Goal: Task Accomplishment & Management: Manage account settings

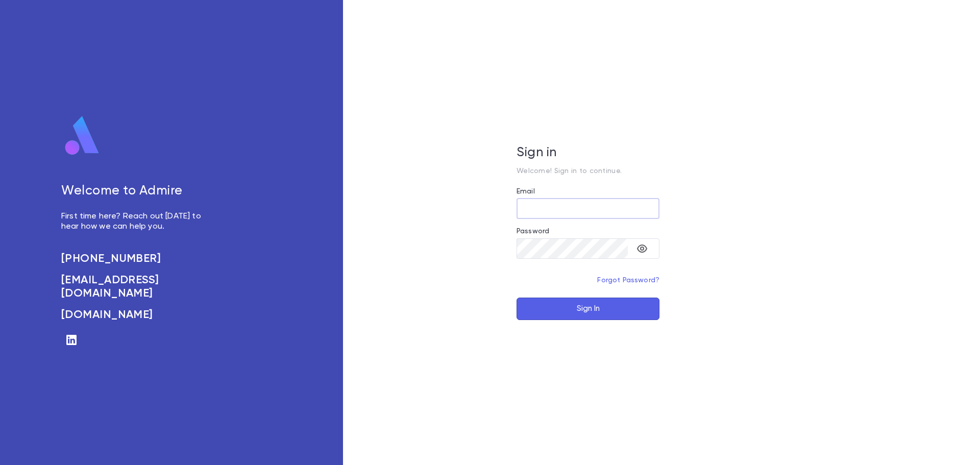
type input "**********"
click at [582, 312] on button "Sign In" at bounding box center [588, 309] width 143 height 22
type input "**********"
click at [590, 312] on button "Sign In" at bounding box center [588, 309] width 143 height 22
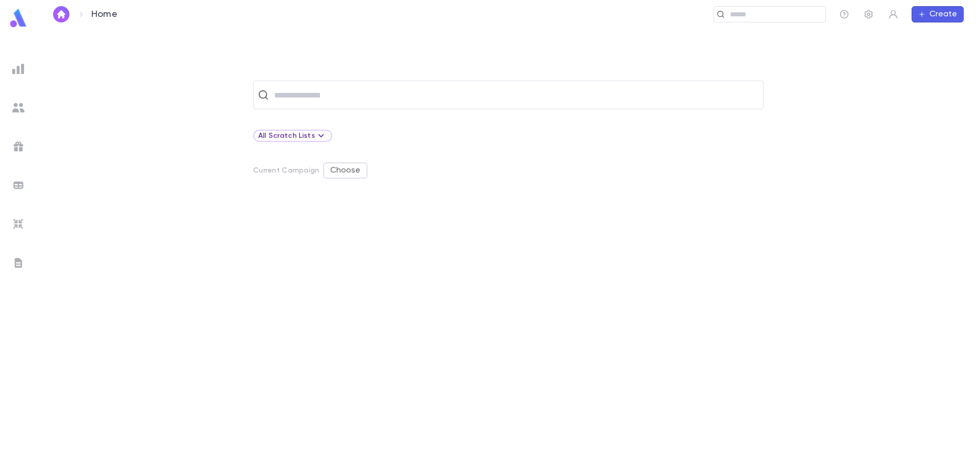
click at [28, 150] on ul at bounding box center [18, 260] width 37 height 409
click at [22, 153] on div at bounding box center [18, 146] width 18 height 18
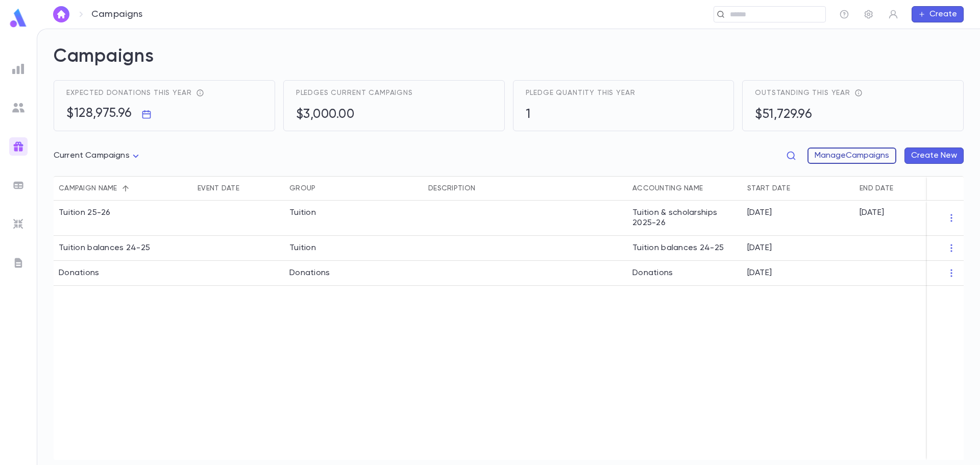
click at [848, 150] on button "Manage Campaigns" at bounding box center [852, 156] width 89 height 16
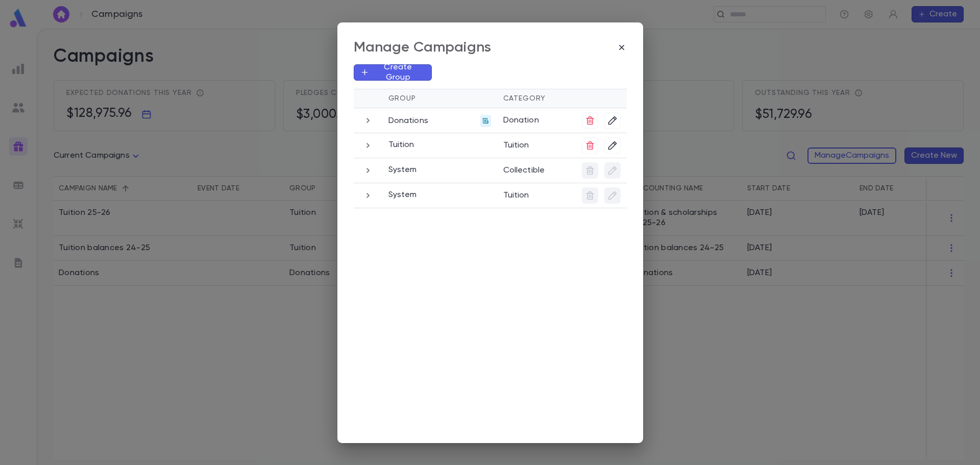
click at [373, 192] on icon "button" at bounding box center [367, 195] width 11 height 12
click at [370, 171] on icon "button" at bounding box center [367, 170] width 11 height 12
click at [601, 214] on icon "button" at bounding box center [603, 214] width 10 height 10
click at [617, 232] on li "Edit" at bounding box center [616, 231] width 31 height 16
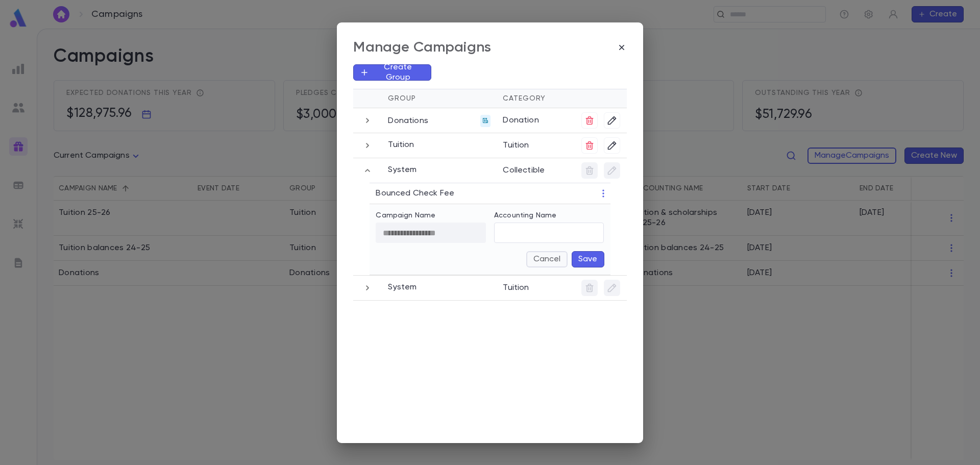
click at [548, 260] on button "Cancel" at bounding box center [546, 259] width 41 height 16
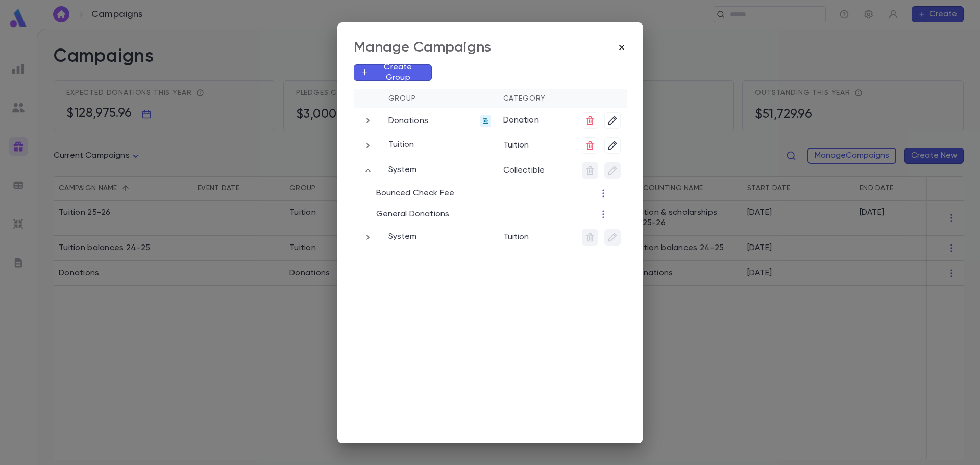
click at [621, 43] on icon "button" at bounding box center [622, 47] width 10 height 10
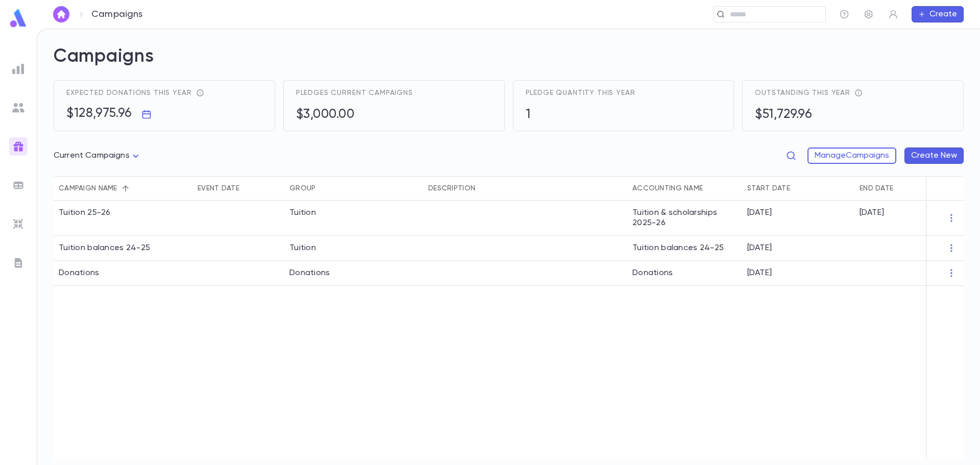
click at [921, 153] on button "Create New" at bounding box center [934, 156] width 59 height 16
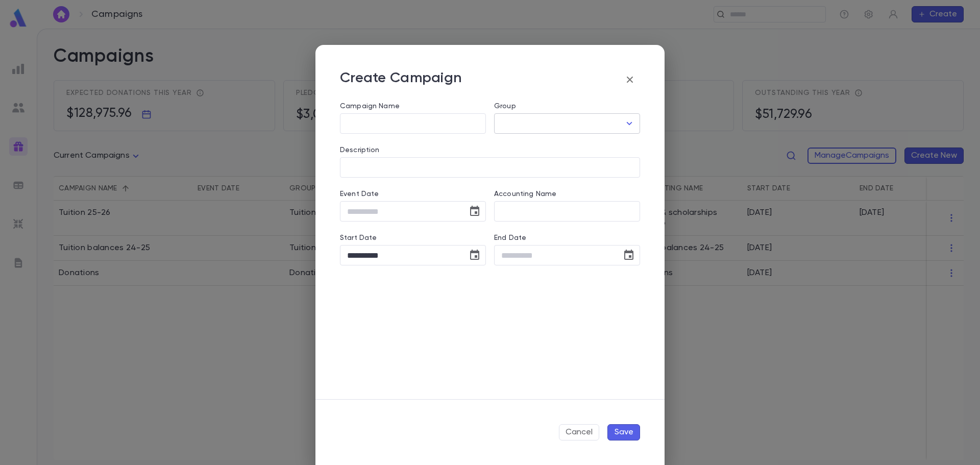
click at [601, 120] on input "Group" at bounding box center [560, 123] width 122 height 19
click at [583, 89] on div "Create Campaign" at bounding box center [490, 79] width 300 height 20
click at [631, 81] on icon "button" at bounding box center [630, 80] width 12 height 12
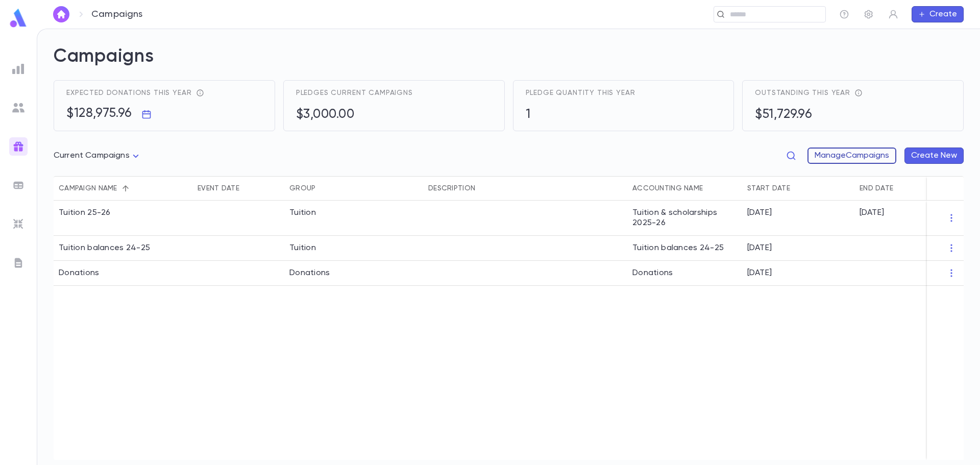
click at [834, 156] on button "Manage Campaigns" at bounding box center [852, 156] width 89 height 16
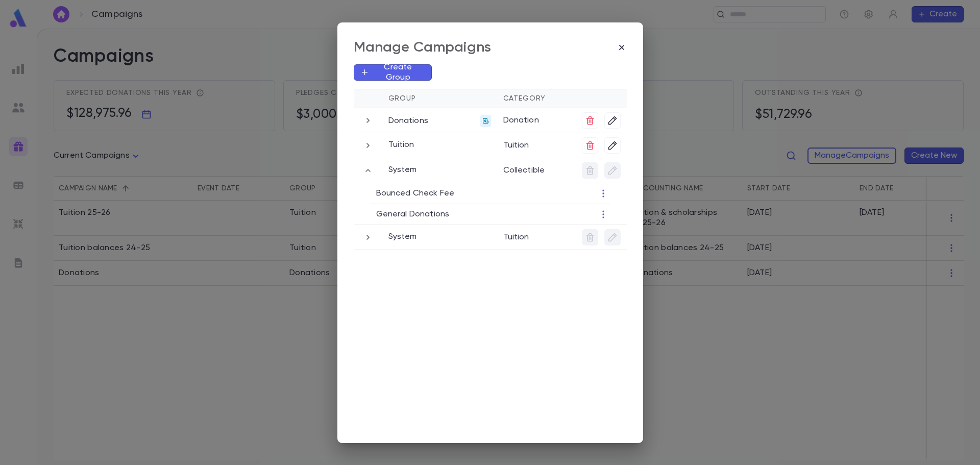
click at [393, 69] on p "Create Group" at bounding box center [397, 72] width 56 height 20
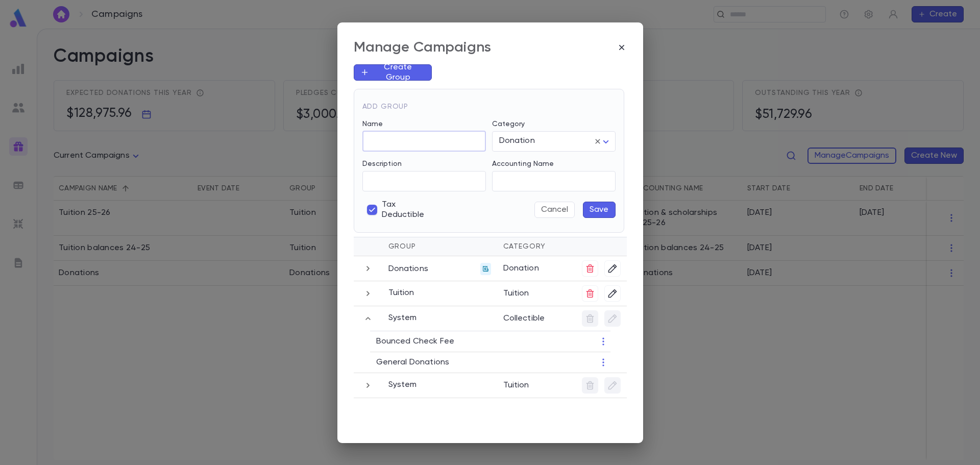
click at [393, 137] on input "Name" at bounding box center [424, 141] width 124 height 20
type input "*"
click at [370, 273] on icon "button" at bounding box center [367, 268] width 11 height 12
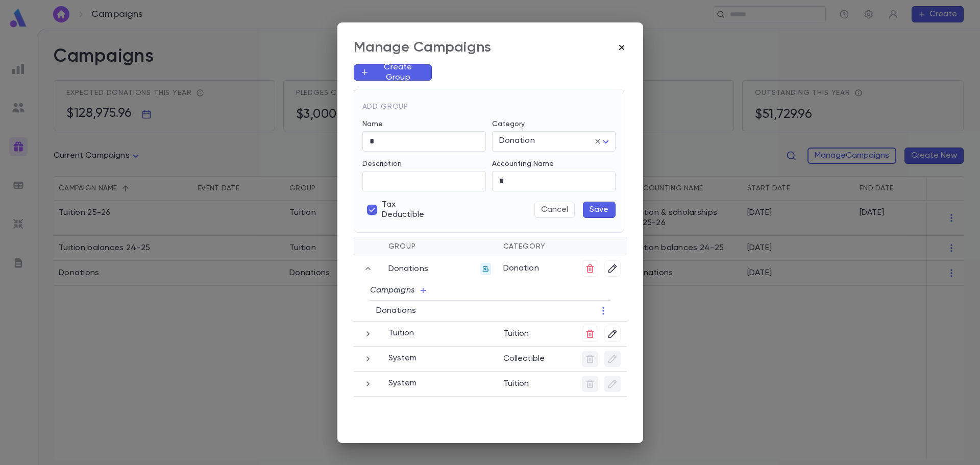
click at [623, 48] on icon "button" at bounding box center [621, 46] width 5 height 5
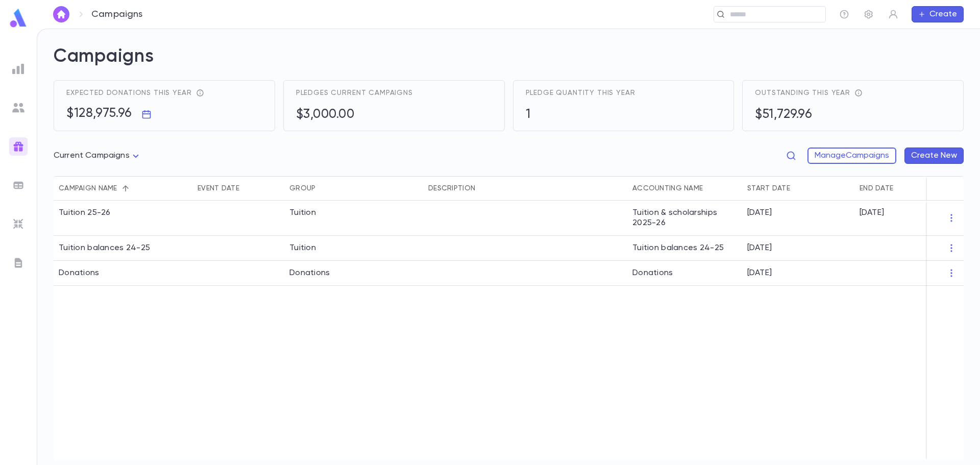
click at [922, 8] on button "Create" at bounding box center [938, 14] width 52 height 16
click at [936, 35] on li "Account" at bounding box center [940, 34] width 52 height 16
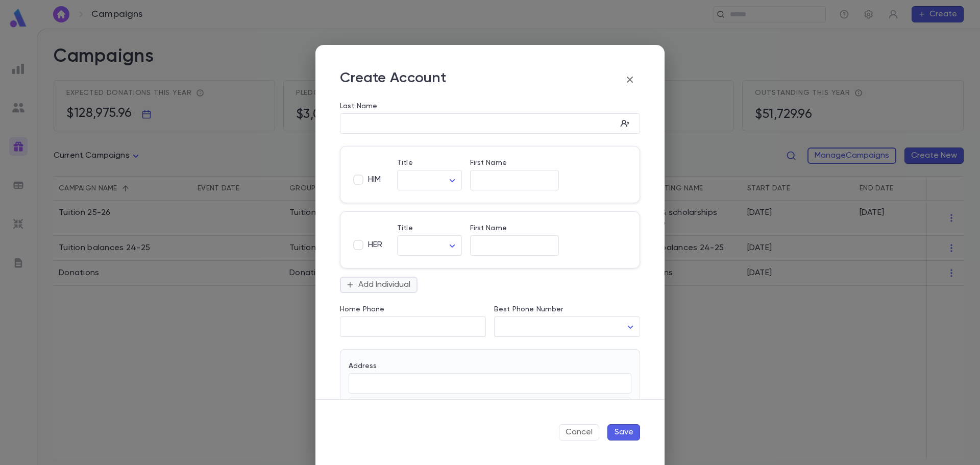
click at [401, 290] on button "Add Individual" at bounding box center [379, 285] width 78 height 16
click at [495, 278] on div "Male Female Title ​ ​ First Name ​ Phone Cell **** ​ Email ​ More Info Date of …" at bounding box center [490, 355] width 300 height 157
click at [502, 182] on input "First Name" at bounding box center [514, 181] width 89 height 12
click at [632, 77] on icon "button" at bounding box center [630, 80] width 6 height 6
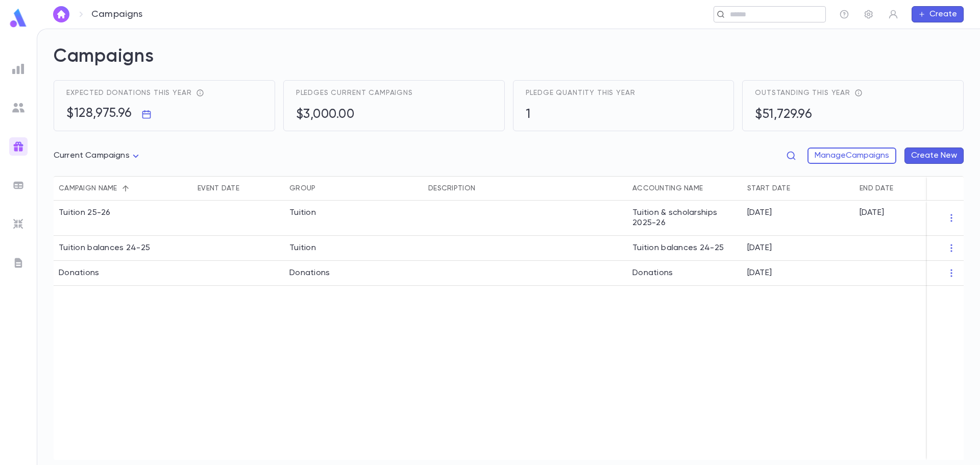
click at [755, 15] on input "text" at bounding box center [774, 15] width 94 height 10
click at [7, 20] on div at bounding box center [18, 19] width 37 height 23
click at [13, 16] on img at bounding box center [18, 18] width 20 height 20
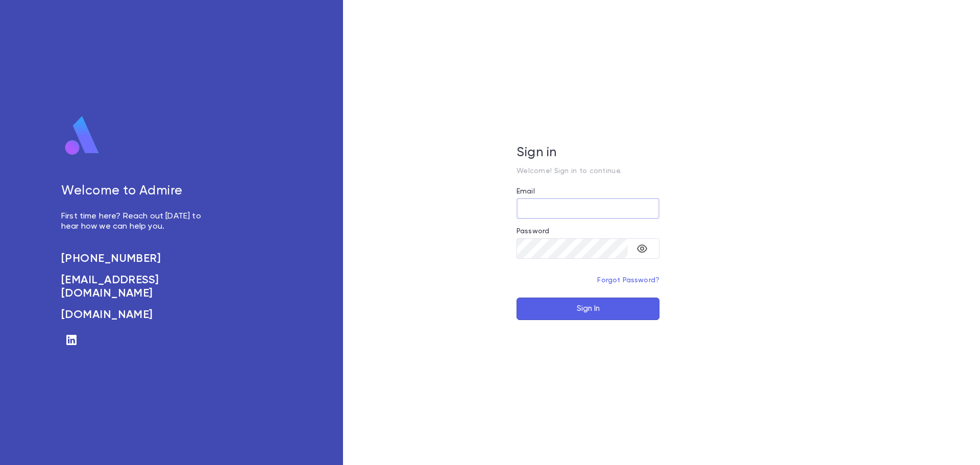
type input "**********"
click at [570, 308] on button "Sign In" at bounding box center [588, 309] width 143 height 22
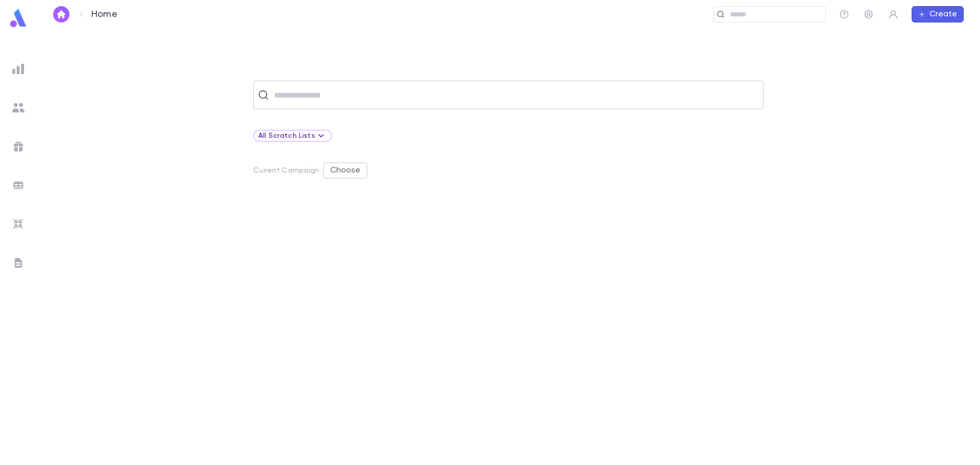
click at [551, 92] on input "text" at bounding box center [515, 94] width 488 height 19
